Goal: Information Seeking & Learning: Check status

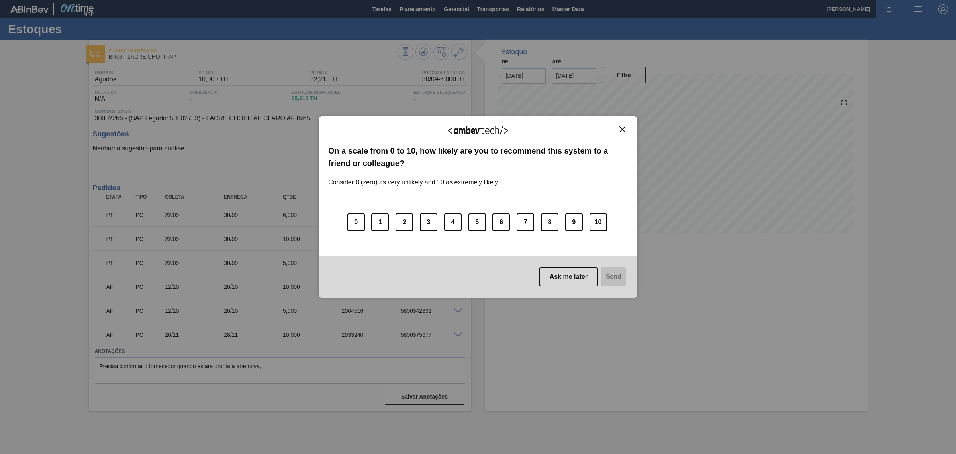
drag, startPoint x: 620, startPoint y: 132, endPoint x: 447, endPoint y: 39, distance: 196.8
click at [620, 132] on img "Close" at bounding box center [623, 129] width 6 height 6
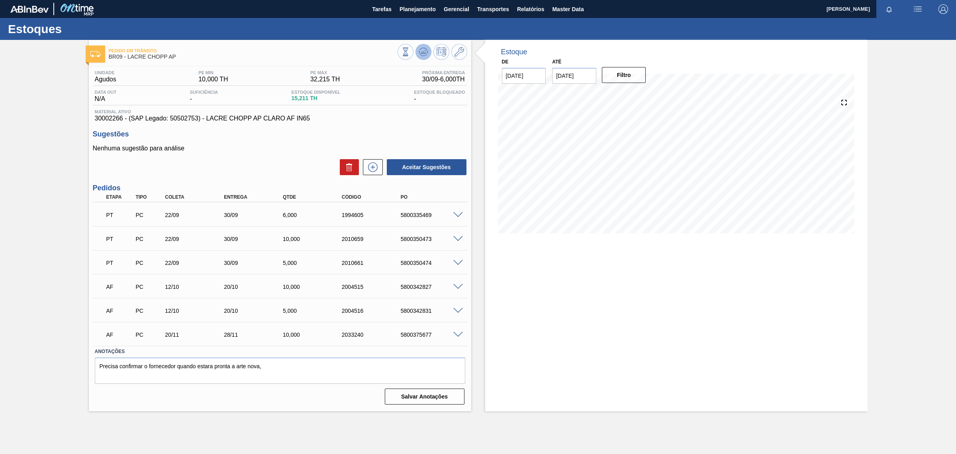
click at [422, 52] on icon at bounding box center [424, 52] width 10 height 10
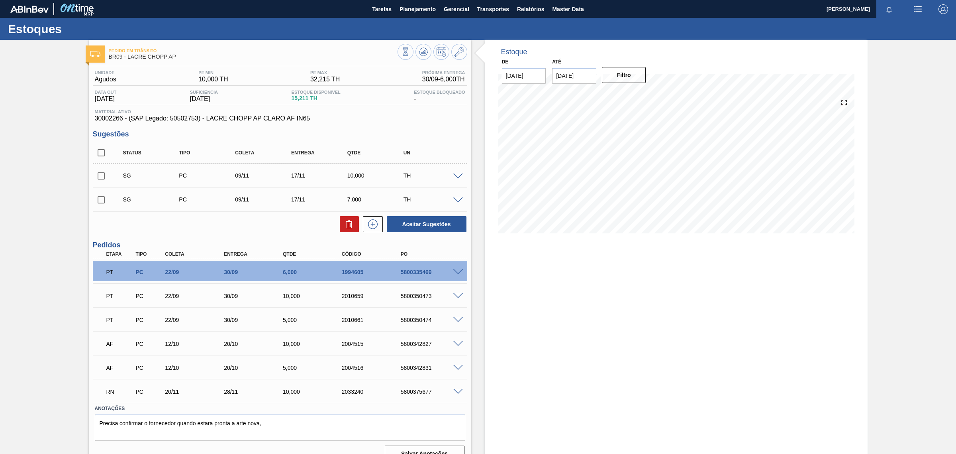
click at [363, 273] on div "1994605" at bounding box center [373, 272] width 67 height 6
click at [111, 120] on span "30002266 - (SAP Legado: 50502753) - LACRE CHOPP AP CLARO AF IN65" at bounding box center [280, 118] width 371 height 7
copy span "30002266"
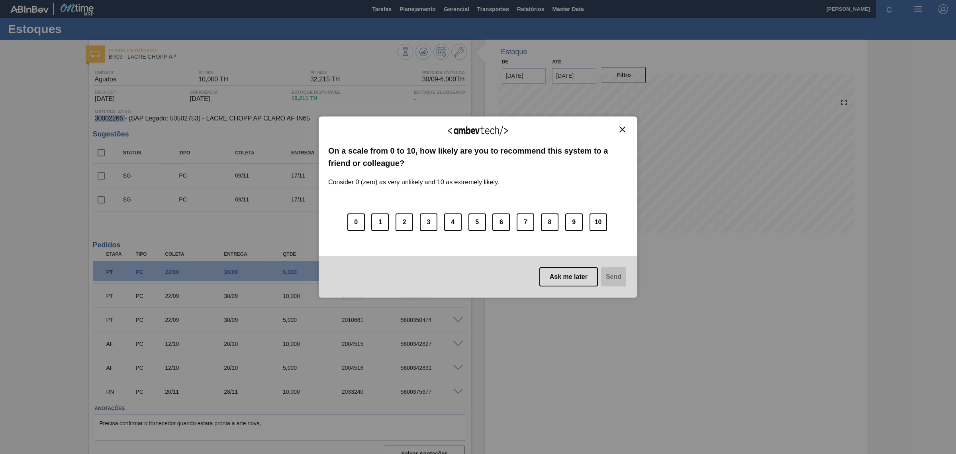
click at [620, 130] on img "Close" at bounding box center [623, 129] width 6 height 6
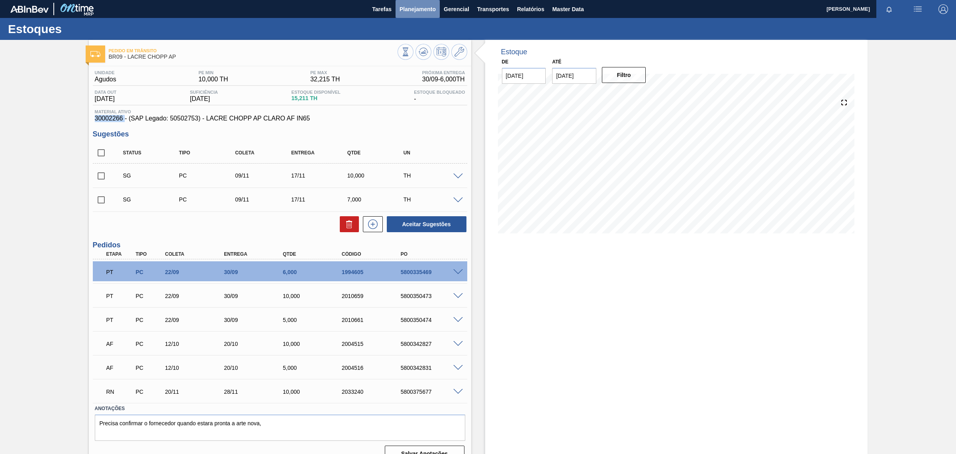
click at [426, 10] on span "Planejamento" at bounding box center [418, 9] width 36 height 10
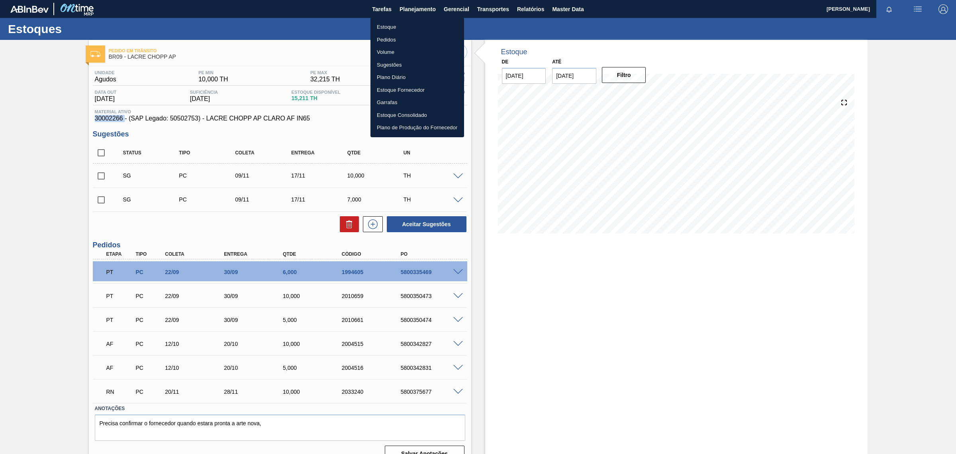
click at [394, 25] on li "Estoque" at bounding box center [418, 27] width 94 height 13
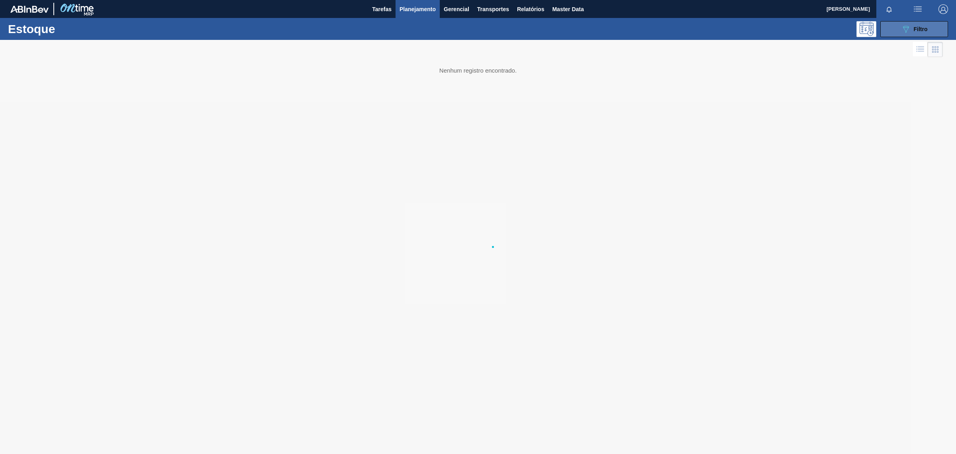
click at [905, 29] on icon "089F7B8B-B2A5-4AFE-B5C0-19BA573D28AC" at bounding box center [906, 29] width 10 height 10
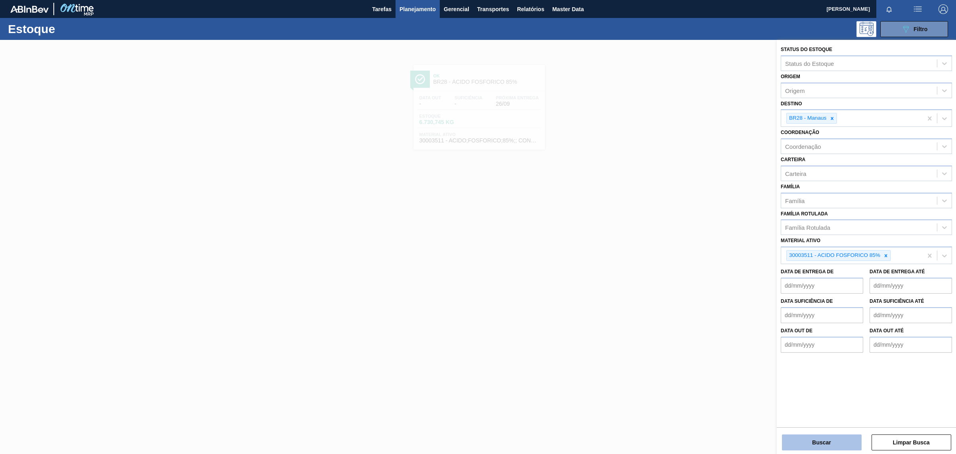
click at [840, 444] on button "Buscar" at bounding box center [822, 442] width 80 height 16
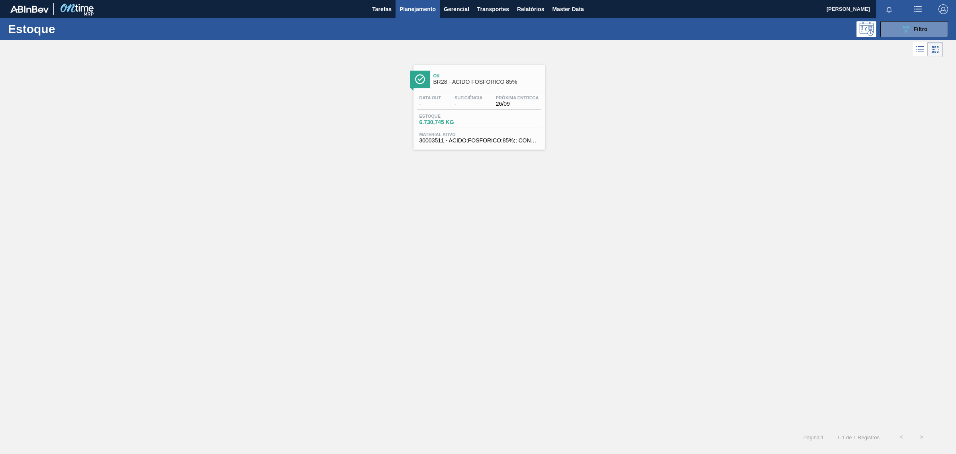
click at [480, 130] on div "Data out - Suficiência - Próxima Entrega 26/09 Estoque 6.730,745 KG Material at…" at bounding box center [480, 118] width 132 height 54
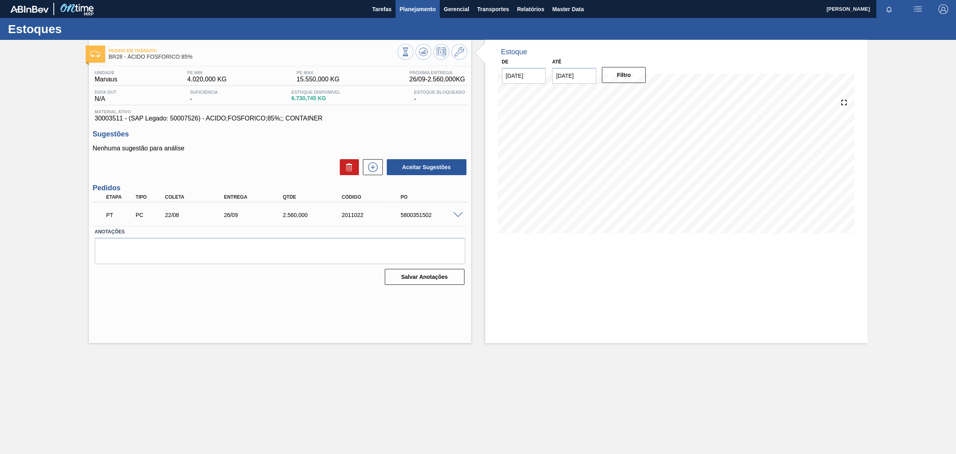
click at [429, 15] on button "Planejamento" at bounding box center [418, 9] width 44 height 18
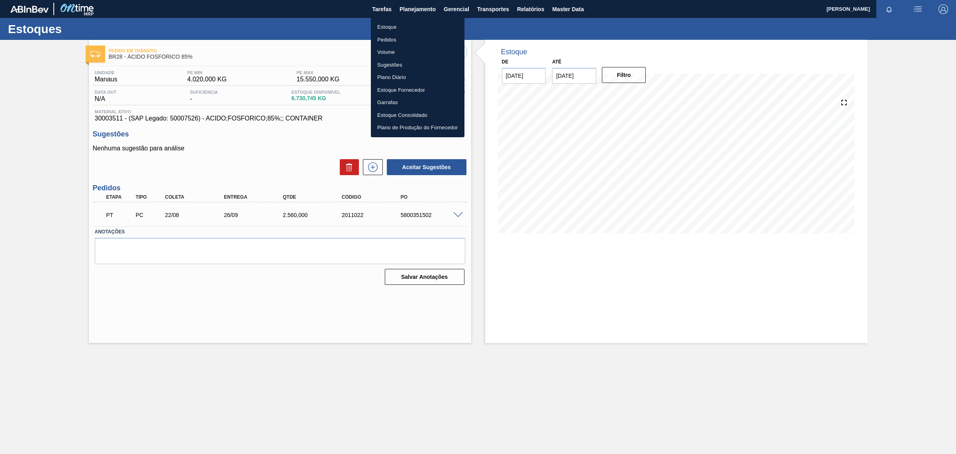
click at [391, 28] on li "Estoque" at bounding box center [418, 27] width 94 height 13
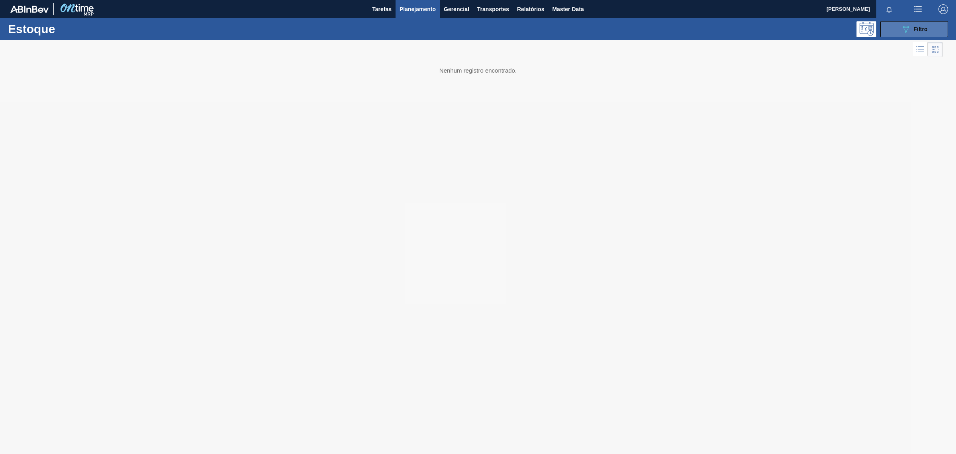
click at [932, 30] on button "089F7B8B-B2A5-4AFE-B5C0-19BA573D28AC Filtro" at bounding box center [915, 29] width 68 height 16
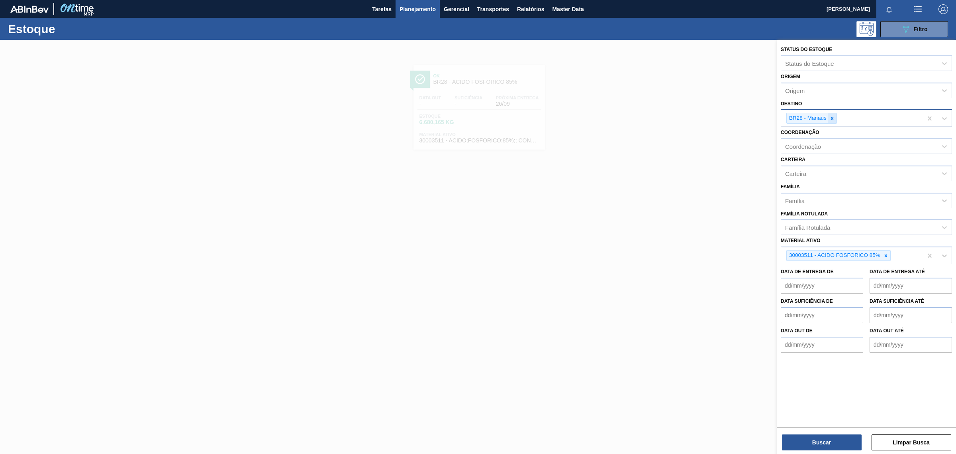
click at [833, 117] on icon at bounding box center [832, 118] width 3 height 3
click at [886, 252] on icon at bounding box center [886, 253] width 3 height 3
paste ativo "000000000020000096"
drag, startPoint x: 819, startPoint y: 250, endPoint x: 710, endPoint y: 252, distance: 109.6
click at [777, 252] on div "Status do Estoque Status do Estoque Origem Origem Destino Destino Coordenação C…" at bounding box center [866, 267] width 179 height 454
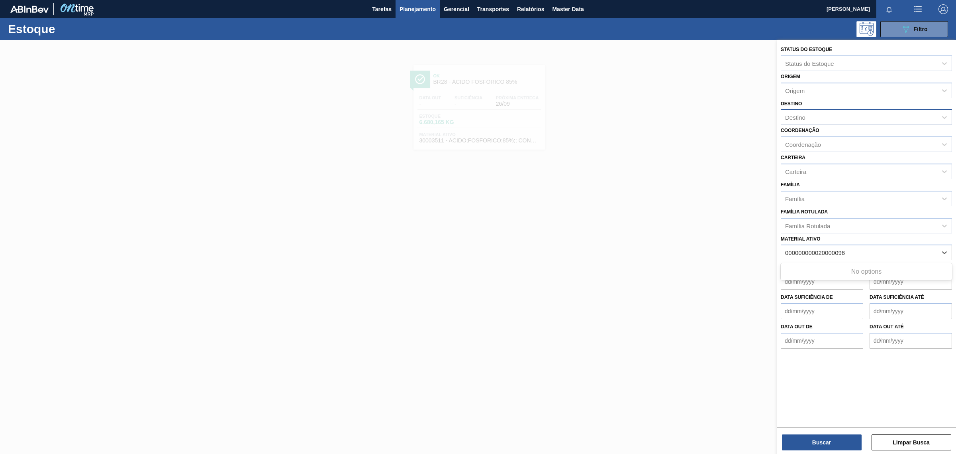
type ativo "20000096"
click at [858, 265] on div "20000096 - GARRAFA AMBAR 1100 ML VR" at bounding box center [866, 272] width 171 height 15
click at [801, 118] on div "Destino" at bounding box center [795, 117] width 20 height 7
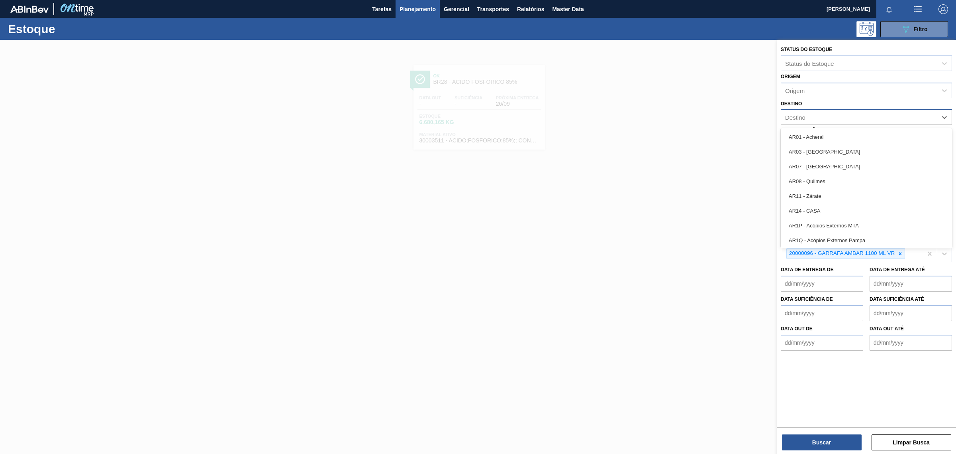
paste input "BR02"
type input "BR02"
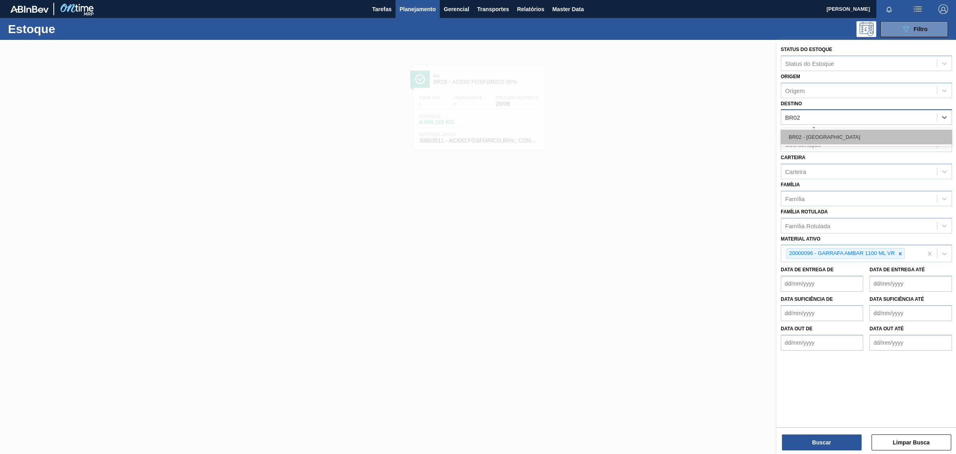
click at [805, 137] on div "BR02 - Sergipe" at bounding box center [866, 137] width 171 height 15
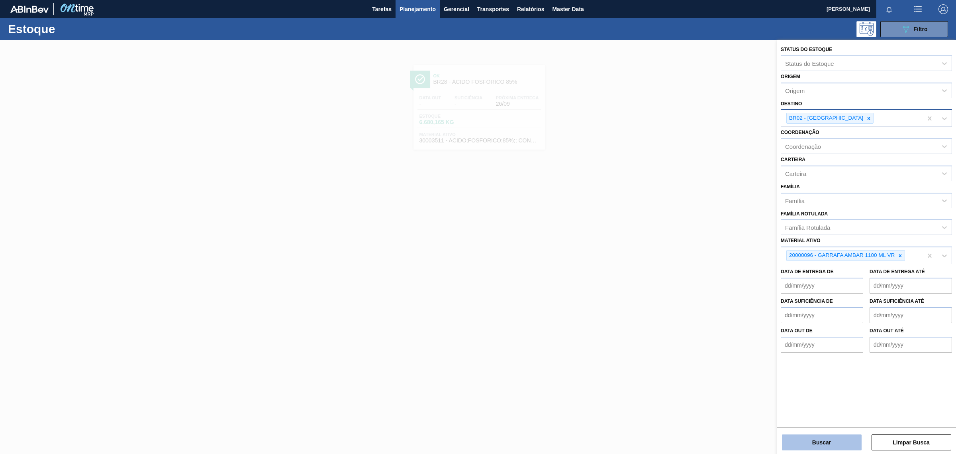
click at [839, 446] on button "Buscar" at bounding box center [822, 442] width 80 height 16
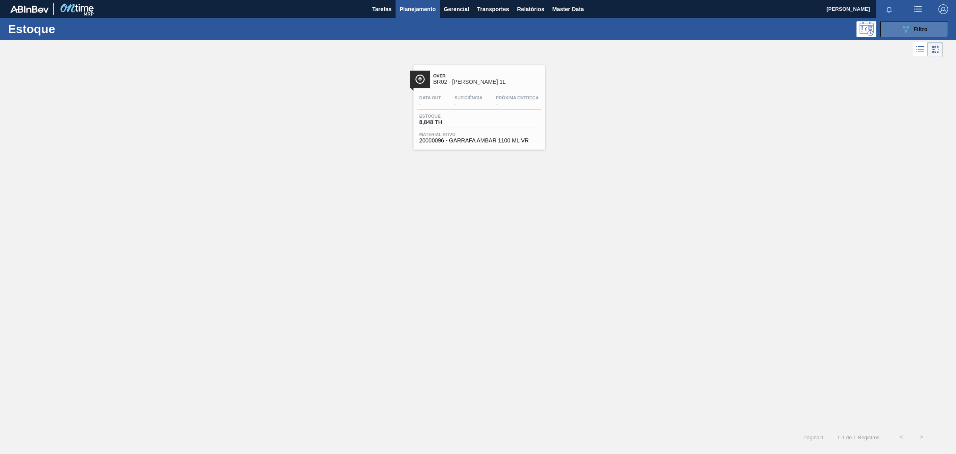
click at [929, 32] on button "089F7B8B-B2A5-4AFE-B5C0-19BA573D28AC Filtro" at bounding box center [915, 29] width 68 height 16
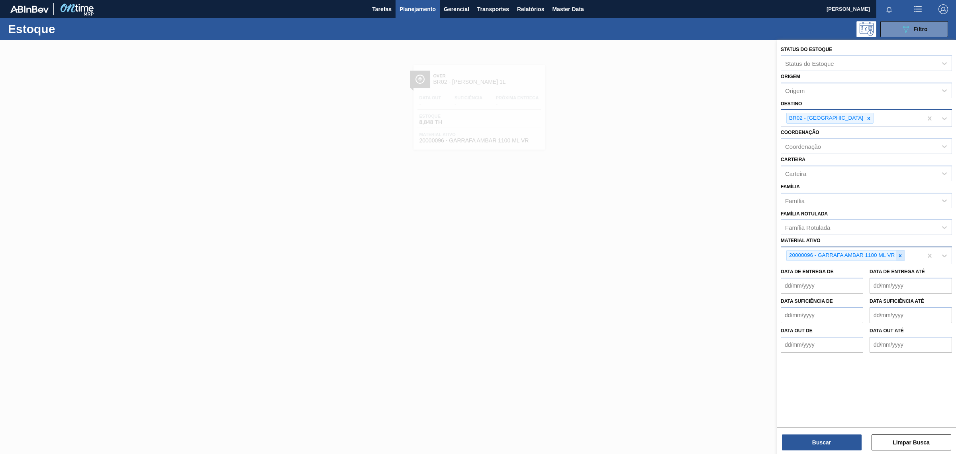
click at [899, 254] on icon at bounding box center [900, 255] width 3 height 3
paste ativo "000000000020000122"
drag, startPoint x: 819, startPoint y: 254, endPoint x: 723, endPoint y: 256, distance: 95.7
click at [777, 256] on div "Status do Estoque Status do Estoque Origem Origem Destino BR02 - Sergipe Coorde…" at bounding box center [866, 267] width 179 height 454
type ativo "20000122"
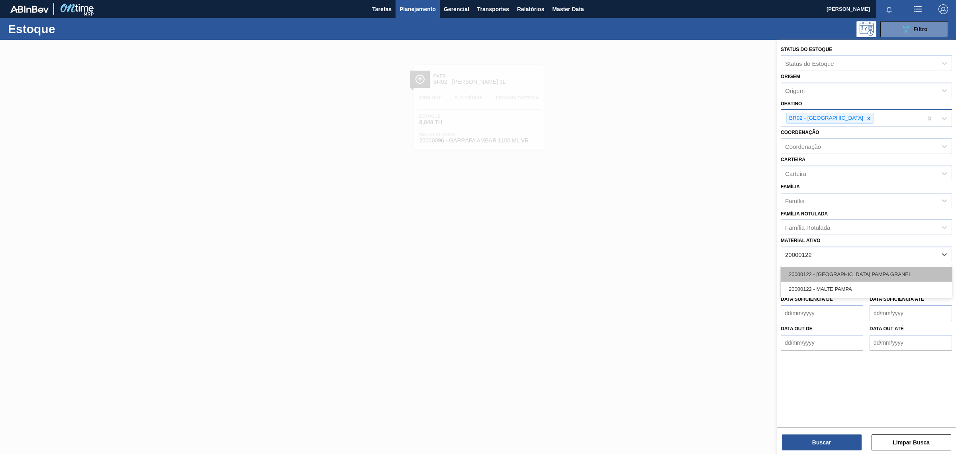
click at [882, 274] on div "20000122 - MALTA PAMPA GRANEL" at bounding box center [866, 274] width 171 height 15
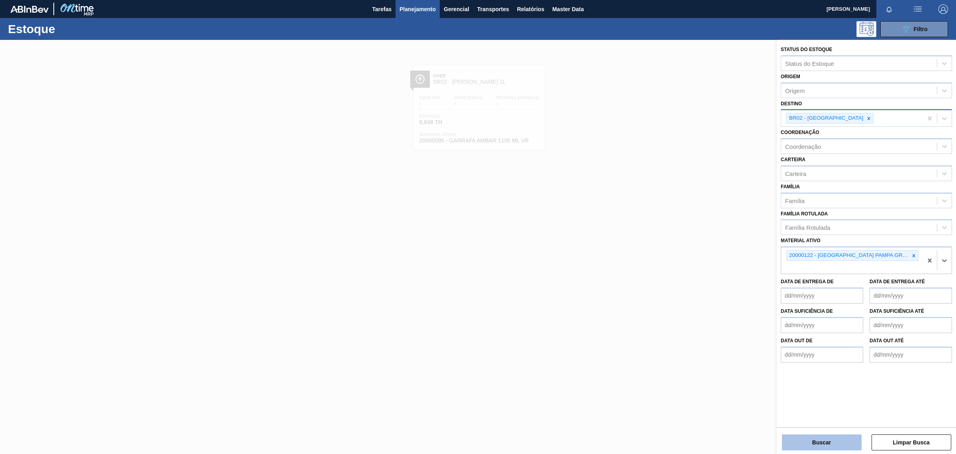
click at [814, 438] on button "Buscar" at bounding box center [822, 442] width 80 height 16
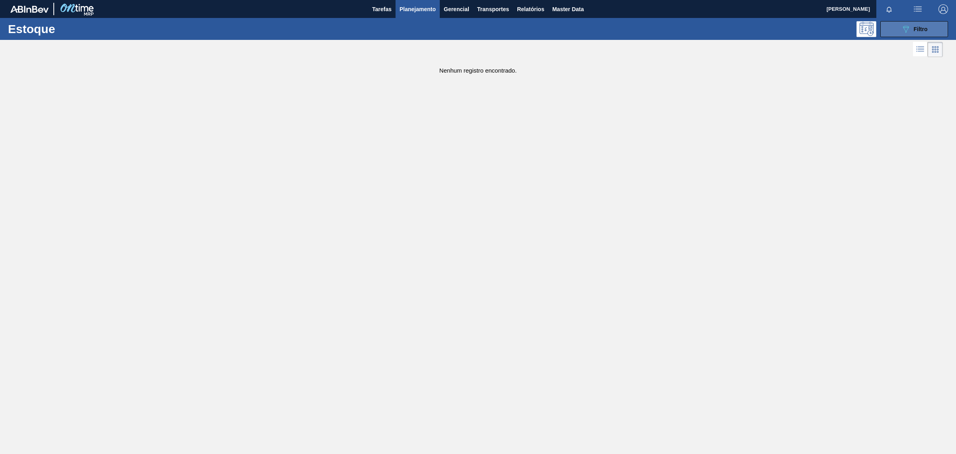
click at [916, 31] on span "Filtro" at bounding box center [921, 29] width 14 height 6
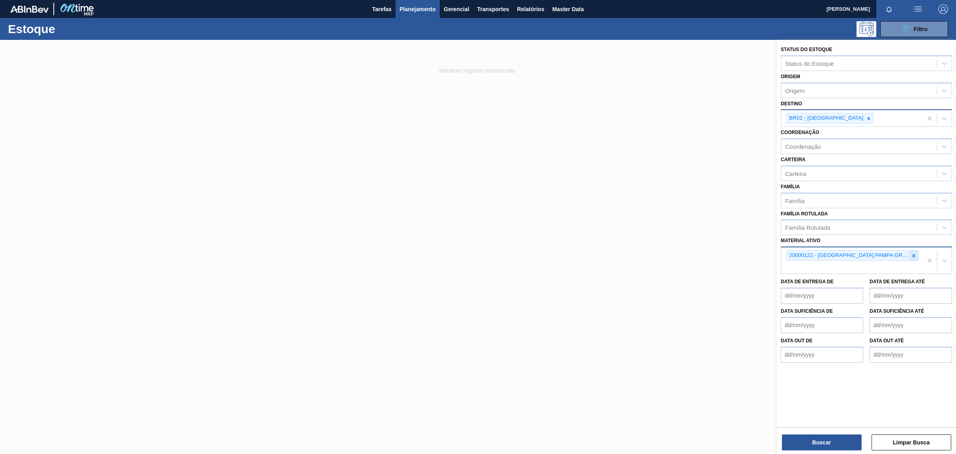
click at [913, 254] on icon at bounding box center [914, 255] width 3 height 3
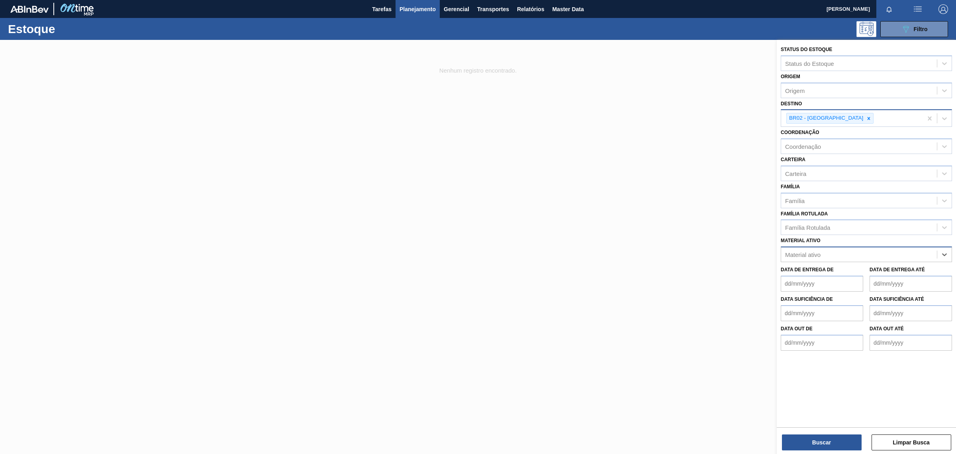
paste ativo "000000000020000122"
drag, startPoint x: 819, startPoint y: 254, endPoint x: 712, endPoint y: 255, distance: 107.6
click at [777, 254] on div "Status do Estoque Status do Estoque Origem Origem Destino BR02 - Sergipe Coorde…" at bounding box center [866, 267] width 179 height 454
type ativo "20000122"
click at [891, 291] on div "20000122 - MALTE PAMPA" at bounding box center [866, 288] width 171 height 15
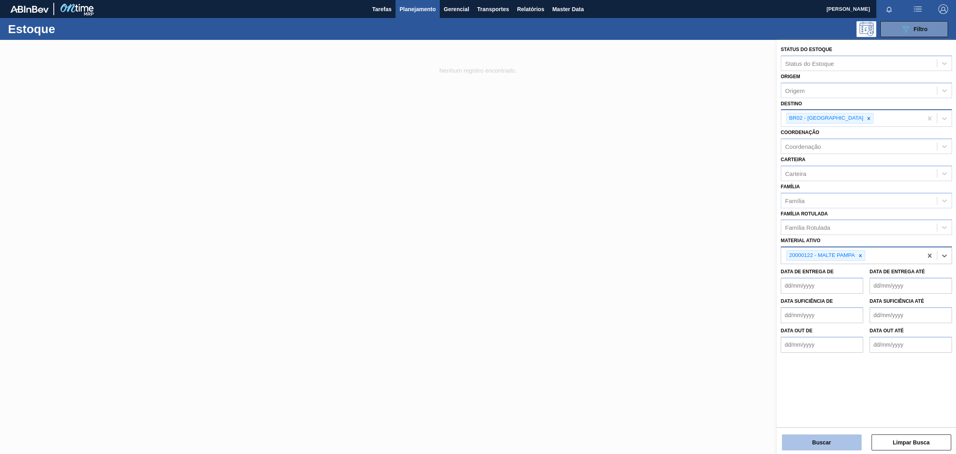
click at [834, 444] on button "Buscar" at bounding box center [822, 442] width 80 height 16
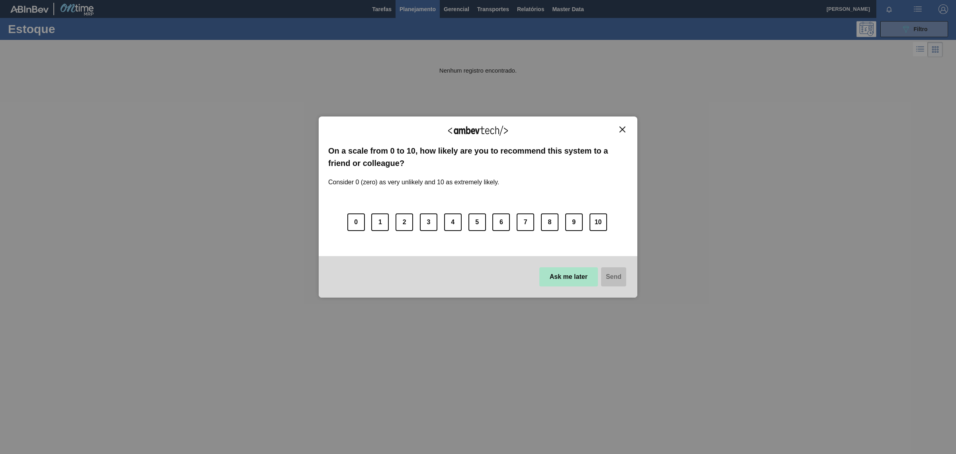
click at [553, 276] on button "Ask me later" at bounding box center [569, 276] width 59 height 19
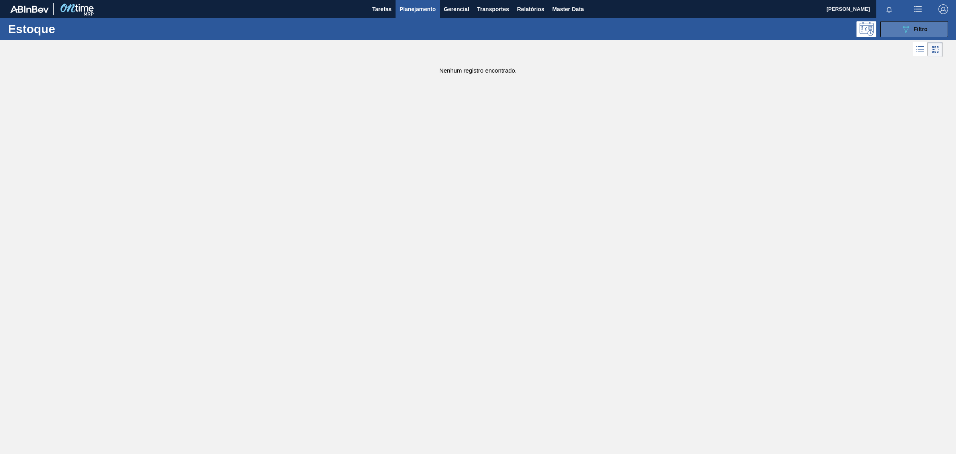
click at [921, 27] on span "Filtro" at bounding box center [921, 29] width 14 height 6
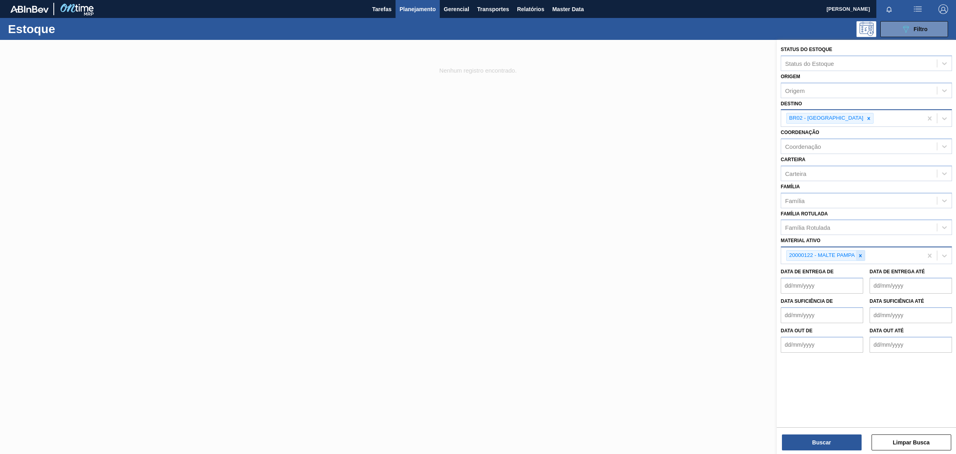
click at [861, 254] on icon at bounding box center [861, 255] width 3 height 3
paste ativo "000000000020000127"
drag, startPoint x: 818, startPoint y: 251, endPoint x: 686, endPoint y: 252, distance: 132.3
click at [777, 252] on div "Status do Estoque Status do Estoque Origem Origem Destino BR02 - Sergipe Coorde…" at bounding box center [866, 267] width 179 height 454
type ativo "20000127"
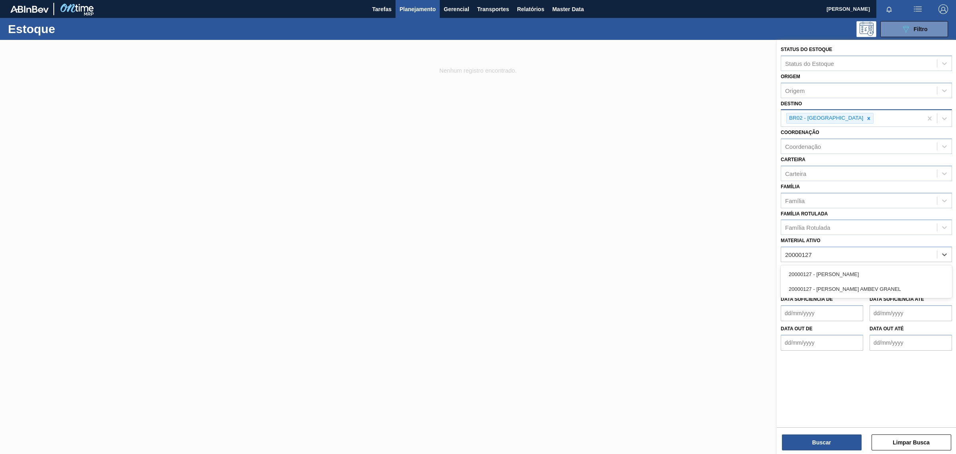
click at [873, 272] on div "20000127 - MALTE PAYSANDU" at bounding box center [866, 274] width 171 height 15
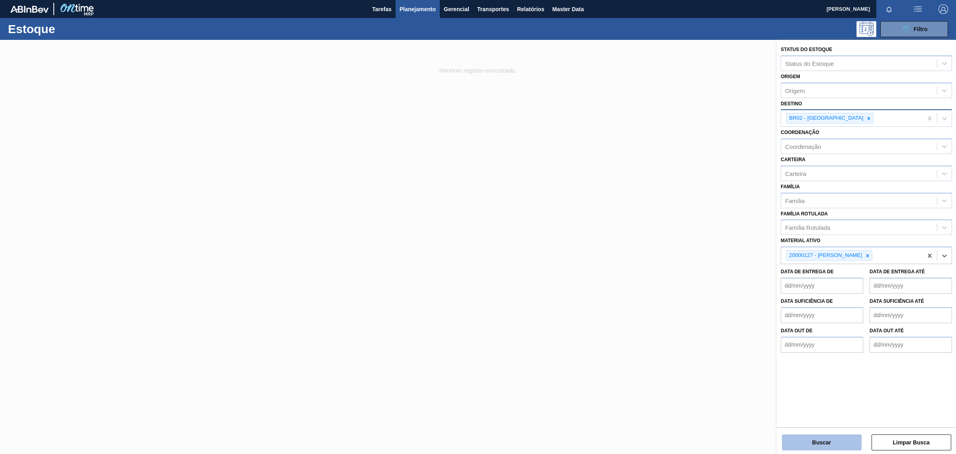
click at [829, 440] on button "Buscar" at bounding box center [822, 442] width 80 height 16
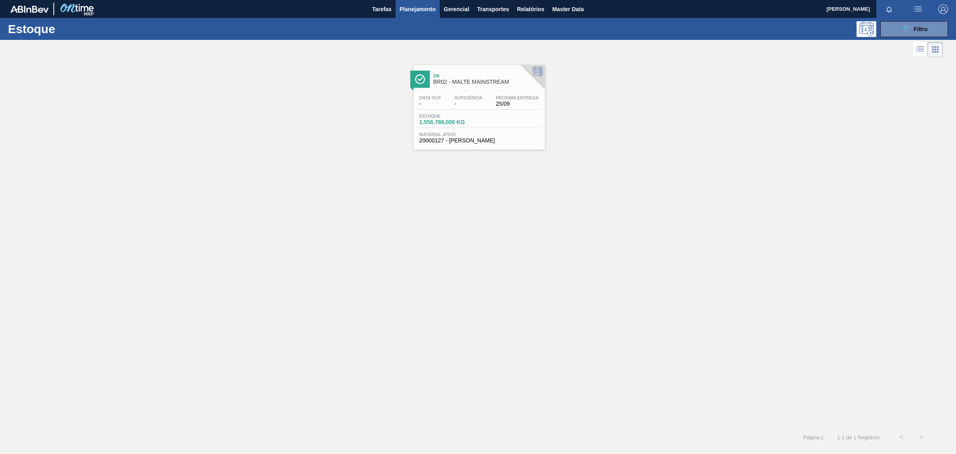
click at [507, 76] on span "Ok" at bounding box center [488, 75] width 108 height 5
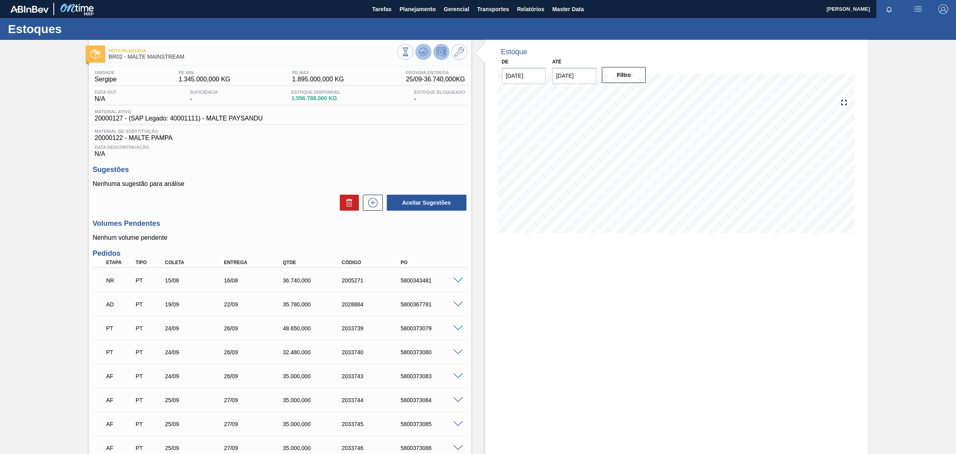
click at [424, 51] on icon at bounding box center [424, 51] width 1 height 3
